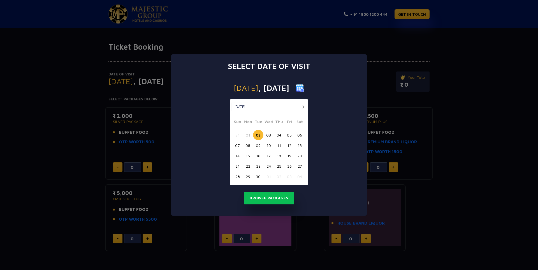
click at [300, 135] on button "06" at bounding box center [299, 135] width 10 height 10
click at [281, 195] on button "Browse Packages" at bounding box center [269, 198] width 50 height 13
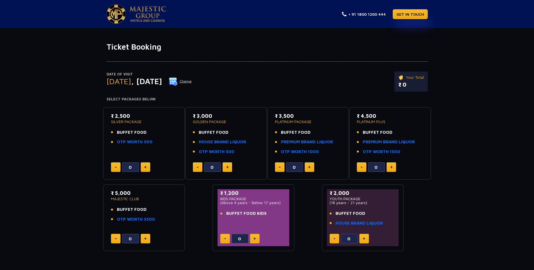
drag, startPoint x: 331, startPoint y: 203, endPoint x: 368, endPoint y: 203, distance: 36.1
click at [367, 203] on p "(18 years - 21 years)" at bounding box center [362, 203] width 66 height 4
click at [372, 202] on p "(18 years - 21 years)" at bounding box center [362, 203] width 66 height 4
drag, startPoint x: 336, startPoint y: 203, endPoint x: 374, endPoint y: 206, distance: 38.2
click at [370, 206] on div "₹ 2,000 YOUTH PACKAGE (18 years - 21 years) BUFFET FOOD HOUSE BRAND LIQUOR" at bounding box center [362, 209] width 66 height 40
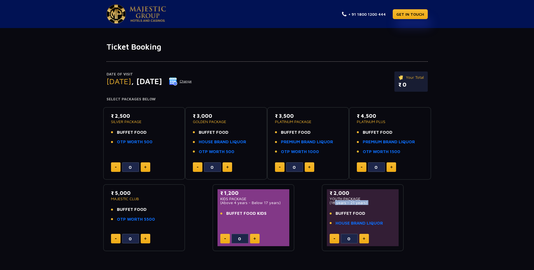
click at [384, 206] on div "₹ 2,000 YOUTH PACKAGE (18 years - 21 years) BUFFET FOOD HOUSE BRAND LIQUOR" at bounding box center [362, 209] width 66 height 40
click at [225, 143] on link "HOUSE BRAND LIQUOR" at bounding box center [222, 142] width 47 height 6
click at [147, 169] on button at bounding box center [146, 167] width 10 height 10
click at [147, 168] on button at bounding box center [146, 167] width 10 height 10
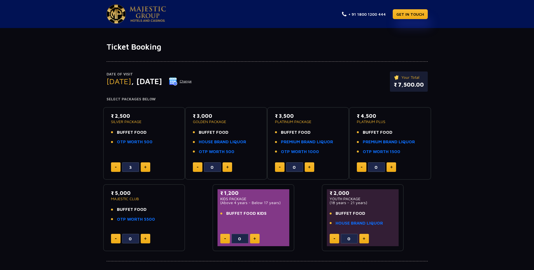
click at [147, 168] on button at bounding box center [146, 167] width 10 height 10
click at [290, 141] on link "PREMIUM BRAND LIQUOR" at bounding box center [307, 142] width 52 height 6
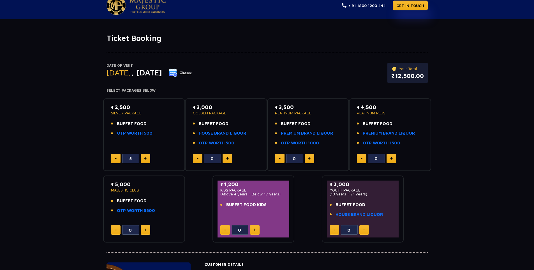
scroll to position [8, 0]
click at [115, 160] on button at bounding box center [116, 159] width 10 height 10
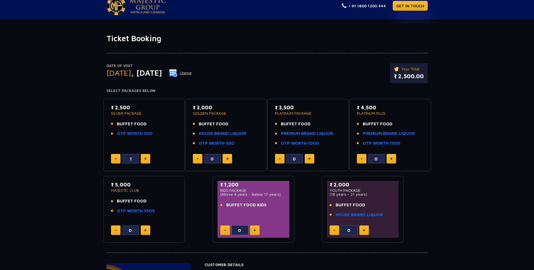
click at [115, 160] on button at bounding box center [116, 159] width 10 height 10
type input "0"
click at [115, 160] on button at bounding box center [116, 159] width 10 height 10
click at [145, 134] on link "OTP WORTH 500" at bounding box center [135, 133] width 36 height 6
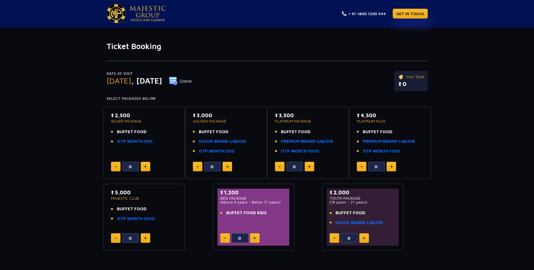
scroll to position [0, 0]
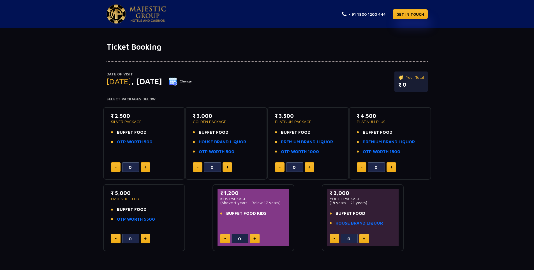
click at [192, 83] on button "Change" at bounding box center [180, 81] width 23 height 9
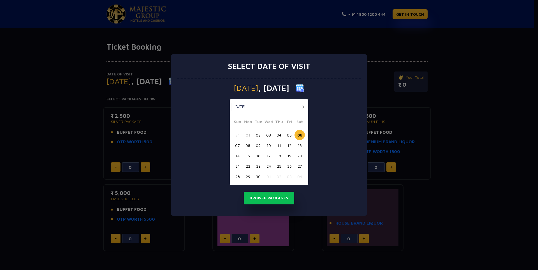
click at [241, 145] on button "07" at bounding box center [237, 145] width 10 height 10
click at [254, 147] on button "09" at bounding box center [258, 145] width 10 height 10
click at [265, 147] on button "10" at bounding box center [268, 145] width 10 height 10
click at [268, 199] on button "Browse Packages" at bounding box center [269, 198] width 50 height 13
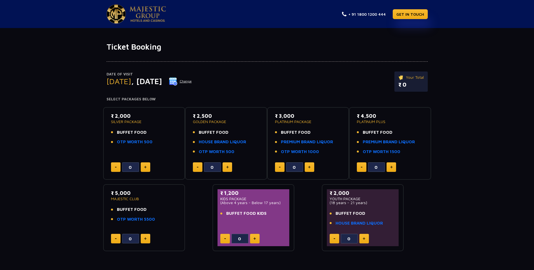
click at [192, 81] on button "Change" at bounding box center [180, 81] width 23 height 9
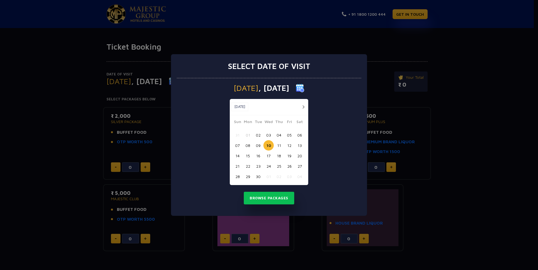
click at [239, 144] on button "07" at bounding box center [237, 145] width 10 height 10
click at [266, 198] on button "Browse Packages" at bounding box center [269, 198] width 50 height 13
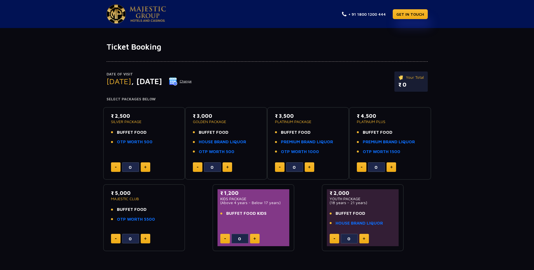
click at [192, 80] on button "Change" at bounding box center [180, 81] width 23 height 9
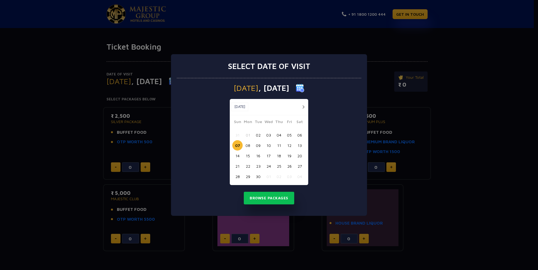
click at [269, 145] on button "10" at bounding box center [268, 145] width 10 height 10
click at [278, 196] on button "Browse Packages" at bounding box center [269, 198] width 50 height 13
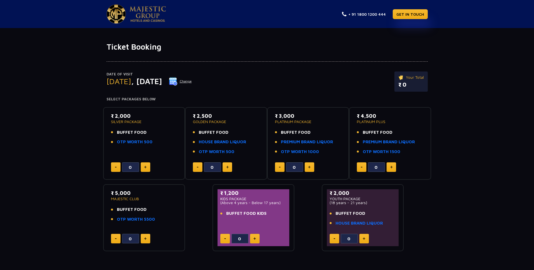
click at [192, 81] on button "Change" at bounding box center [180, 81] width 23 height 9
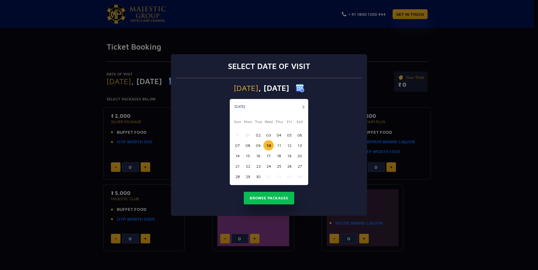
click at [248, 145] on button "08" at bounding box center [248, 145] width 10 height 10
click at [267, 196] on button "Browse Packages" at bounding box center [269, 198] width 50 height 13
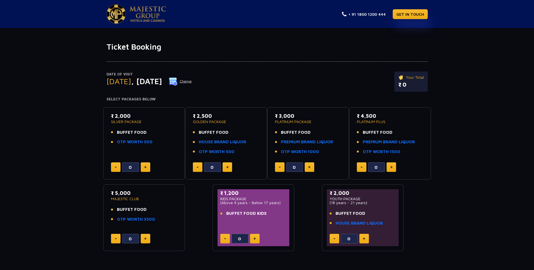
click at [214, 132] on span "BUFFET FOOD" at bounding box center [214, 132] width 30 height 6
click at [220, 142] on link "HOUSE BRAND LIQUOR" at bounding box center [222, 142] width 47 height 6
click at [192, 81] on button "Change" at bounding box center [180, 81] width 23 height 9
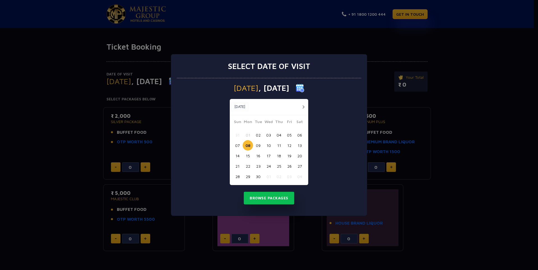
click at [238, 145] on button "07" at bounding box center [237, 145] width 10 height 10
click at [267, 199] on button "Browse Packages" at bounding box center [269, 198] width 50 height 13
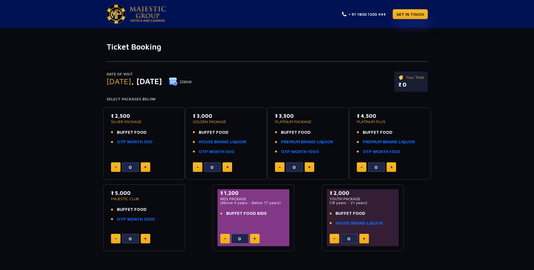
click at [192, 80] on button "Change" at bounding box center [180, 81] width 23 height 9
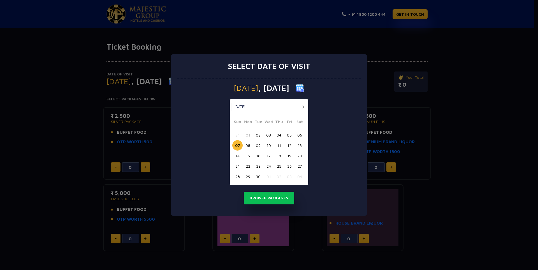
click at [247, 145] on button "08" at bounding box center [248, 145] width 10 height 10
click at [271, 199] on button "Browse Packages" at bounding box center [269, 198] width 50 height 13
